Goal: Task Accomplishment & Management: Manage account settings

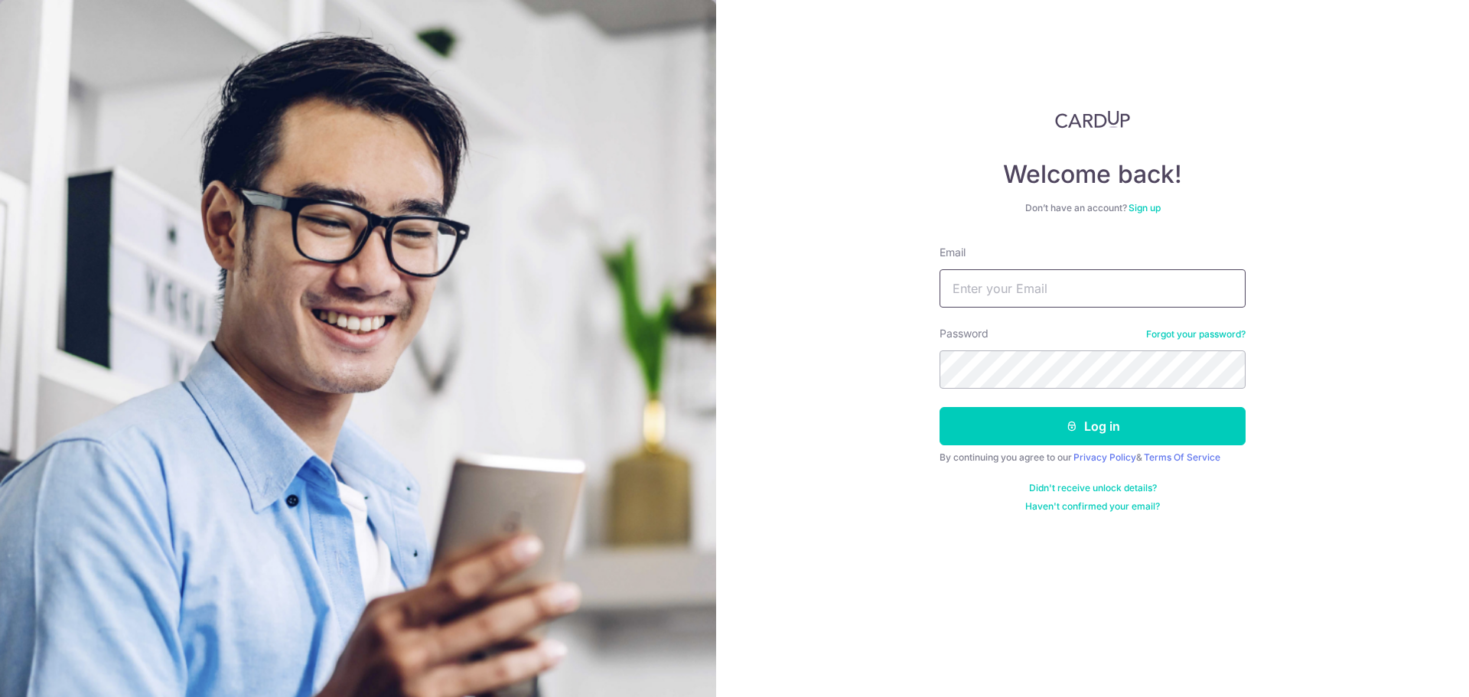
click at [1086, 294] on input "Email" at bounding box center [1093, 288] width 306 height 38
type input "[EMAIL_ADDRESS][DOMAIN_NAME]"
click at [940, 407] on button "Log in" at bounding box center [1093, 426] width 306 height 38
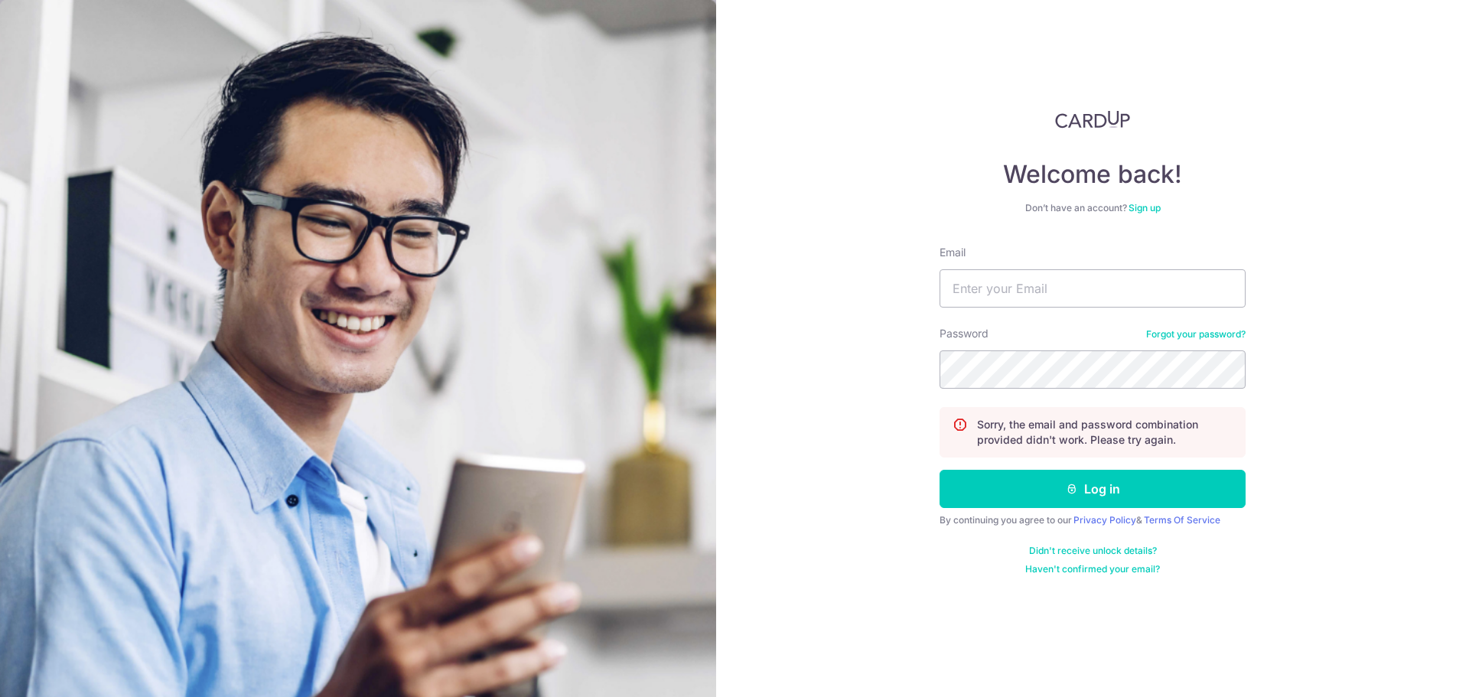
click at [1163, 330] on link "Forgot your password?" at bounding box center [1195, 334] width 99 height 12
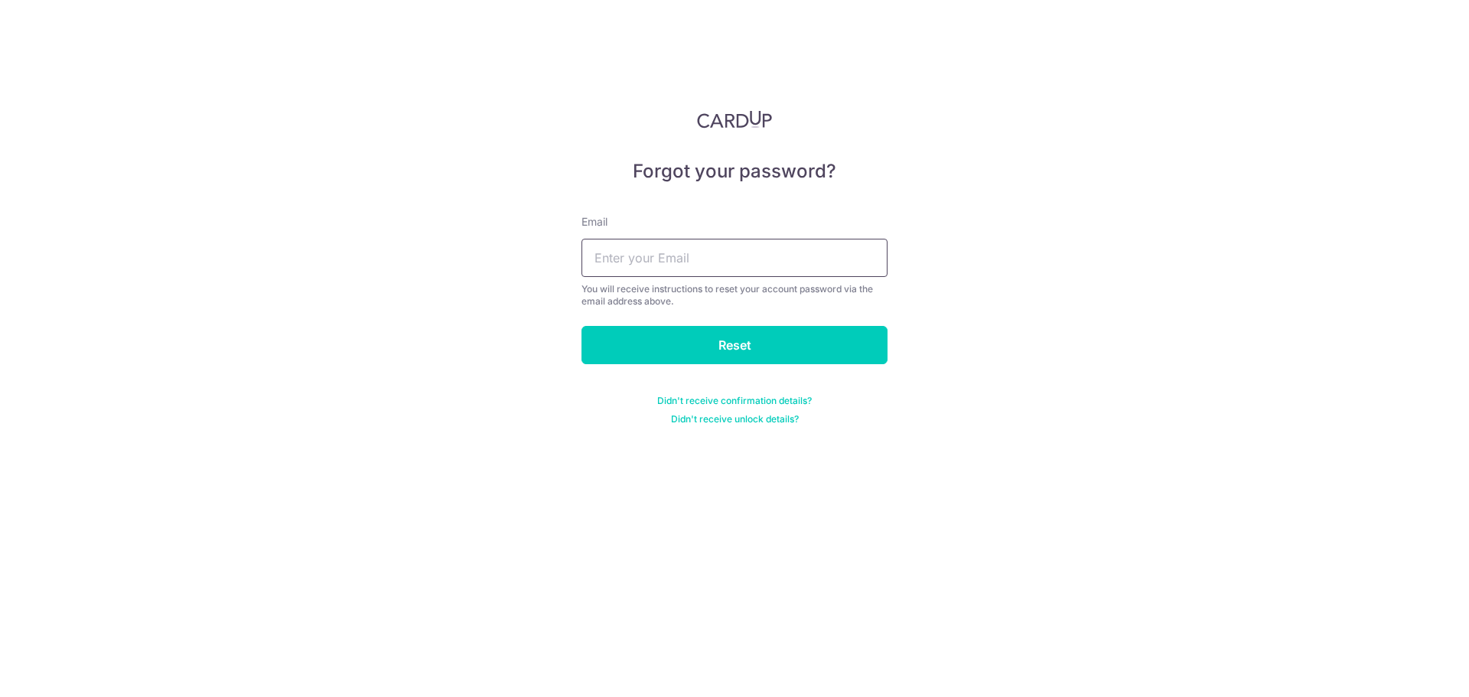
click at [744, 265] on input "text" at bounding box center [734, 258] width 306 height 38
type input "1031.tlfcg@gmail.com"
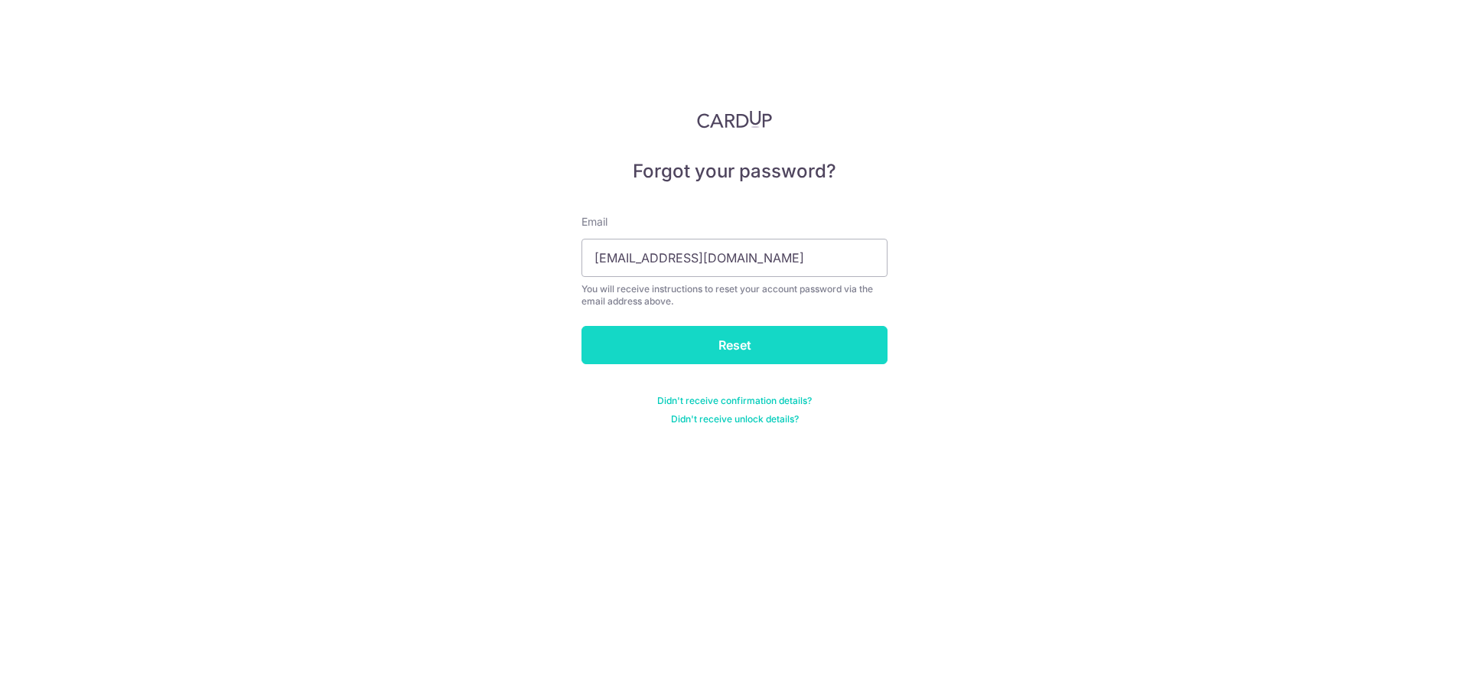
click at [704, 337] on input "Reset" at bounding box center [734, 345] width 306 height 38
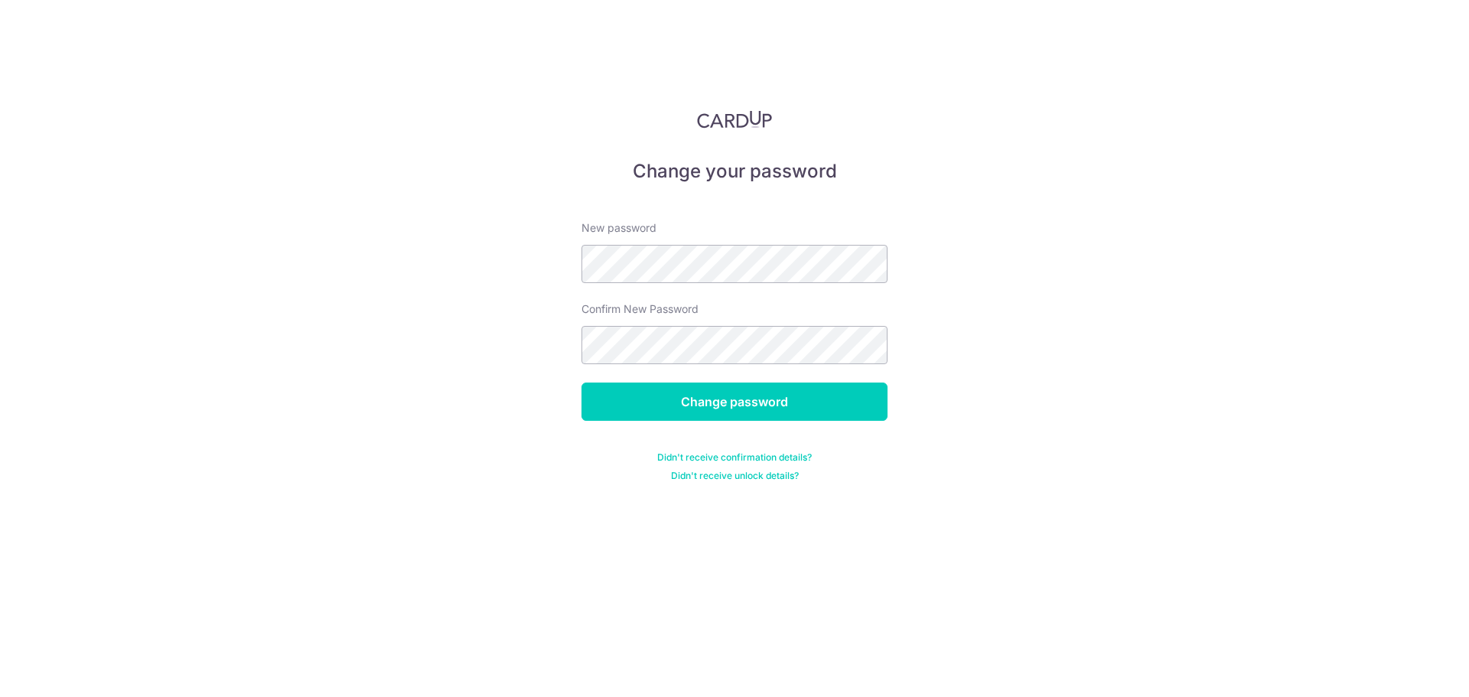
click at [778, 435] on form "New password Confirm New Password Change password Didn't receive confirmation d…" at bounding box center [734, 342] width 306 height 280
click at [777, 410] on input "Change password" at bounding box center [734, 402] width 306 height 38
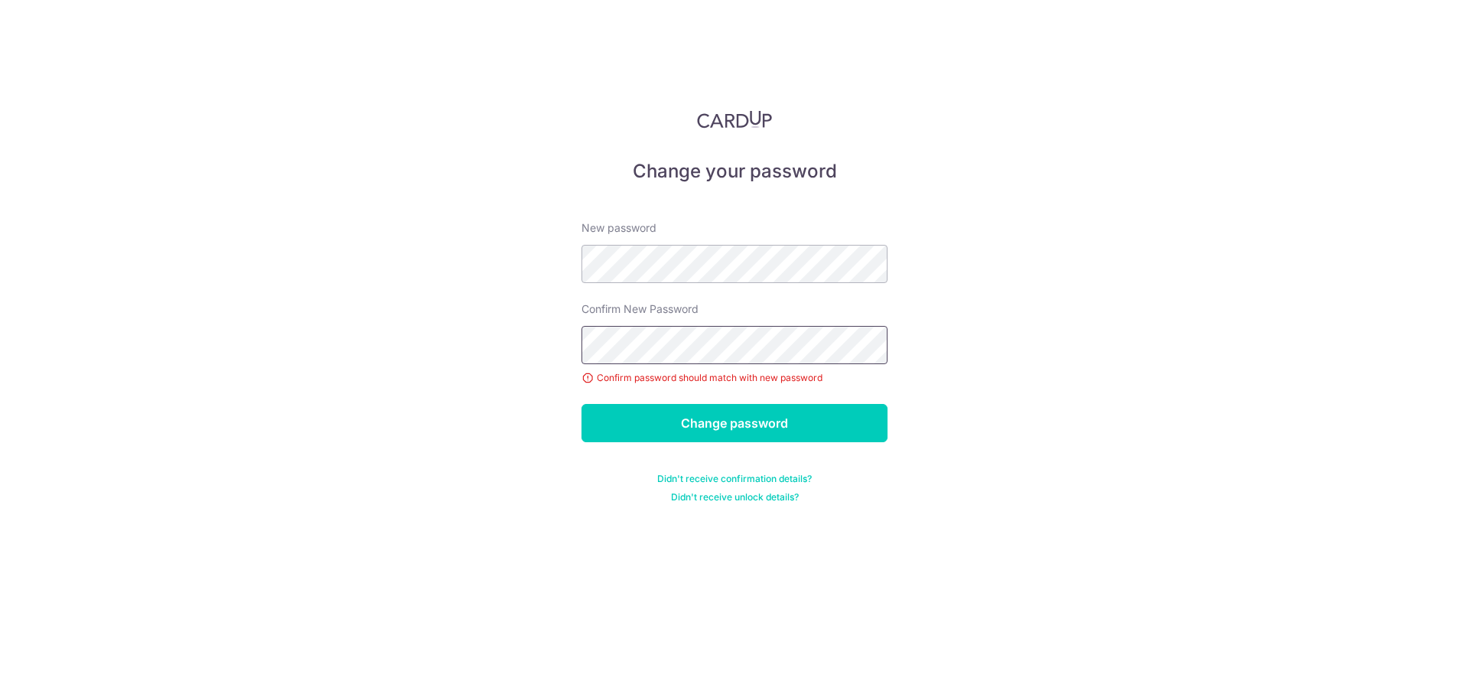
click at [581, 404] on input "Change password" at bounding box center [734, 423] width 306 height 38
click at [709, 425] on input "Change password" at bounding box center [734, 423] width 306 height 38
